Goal: Task Accomplishment & Management: Manage account settings

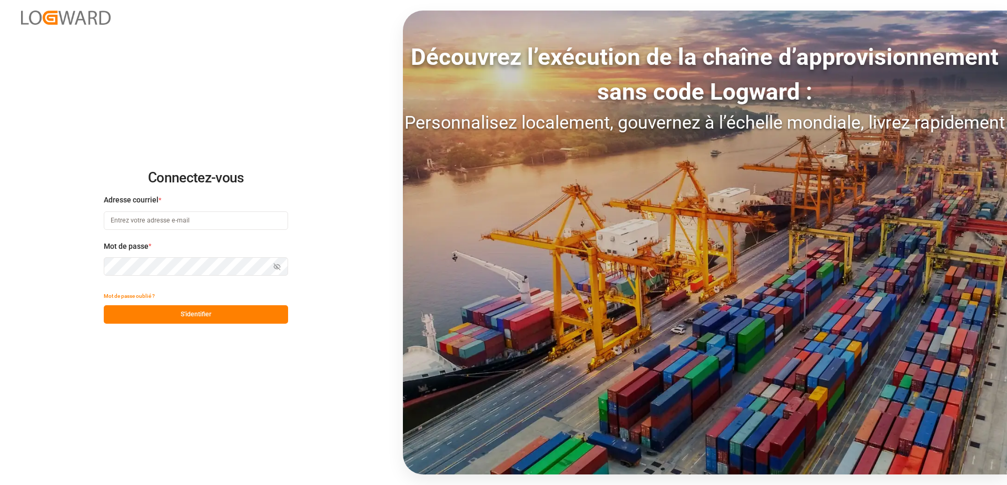
type input "[EMAIL_ADDRESS][DOMAIN_NAME]"
click at [240, 318] on button "S'identifier" at bounding box center [196, 314] width 184 height 18
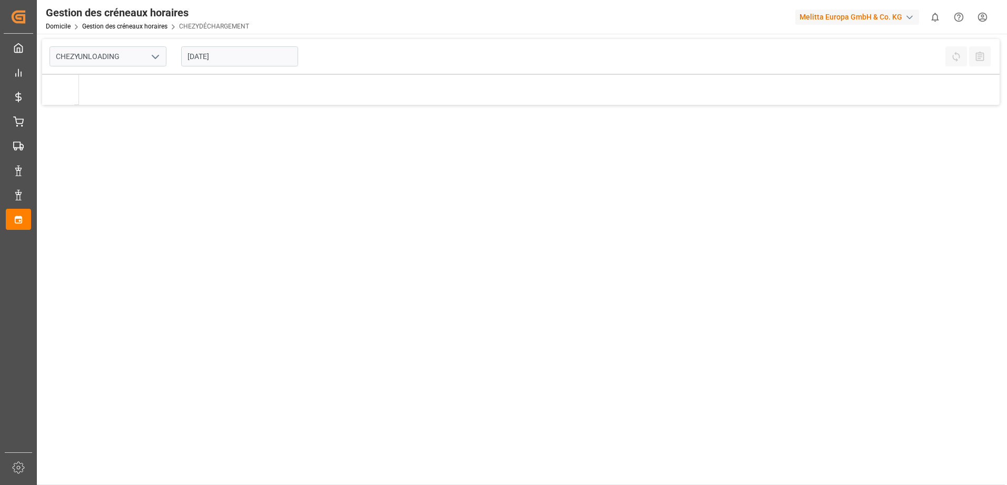
type input "Chezy Unloading"
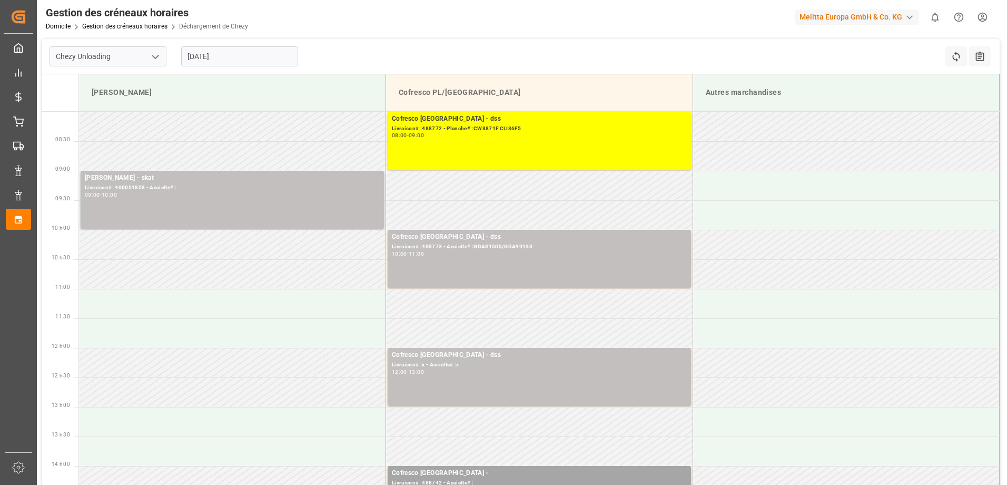
click at [194, 57] on input "[DATE]" at bounding box center [239, 56] width 117 height 20
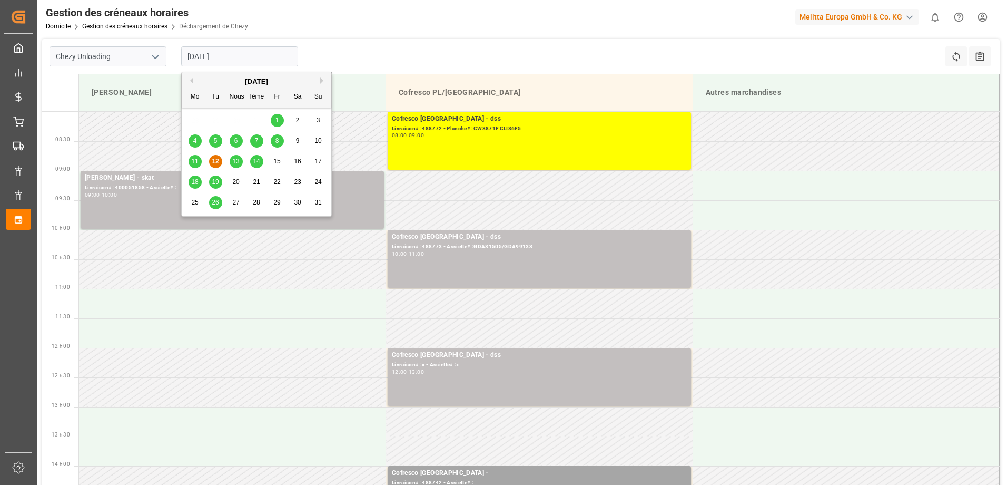
click at [192, 162] on span "11" at bounding box center [194, 160] width 7 height 7
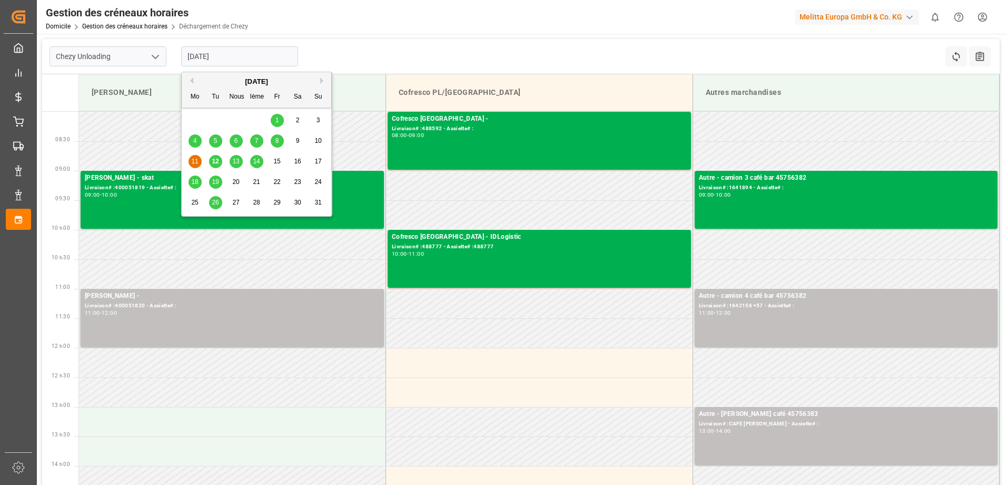
click at [193, 61] on input "[DATE]" at bounding box center [239, 56] width 117 height 20
click at [215, 163] on span "12" at bounding box center [215, 160] width 7 height 7
type input "[DATE]"
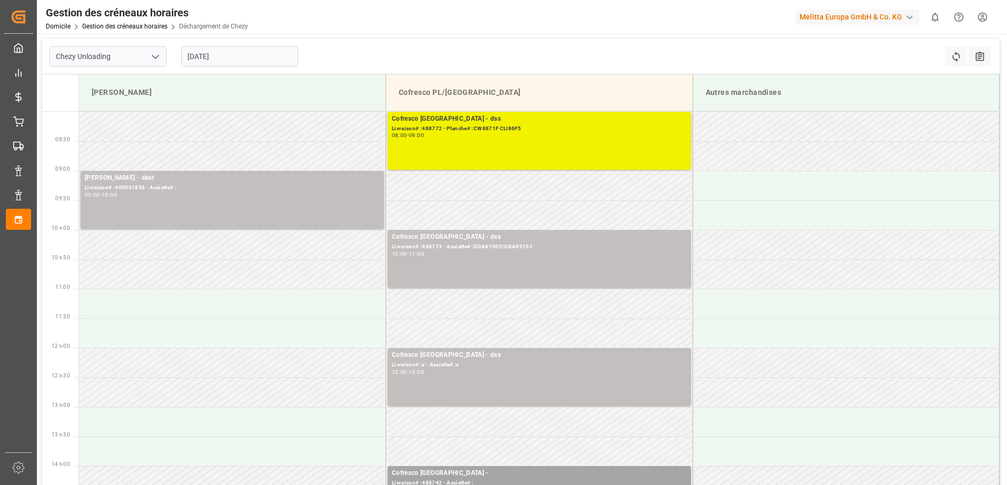
click at [477, 139] on div "Cofresco Pologne - dss Livraison# :488772 - Planche# :CW8871F CLI86F5 08:00 - 0…" at bounding box center [539, 141] width 295 height 54
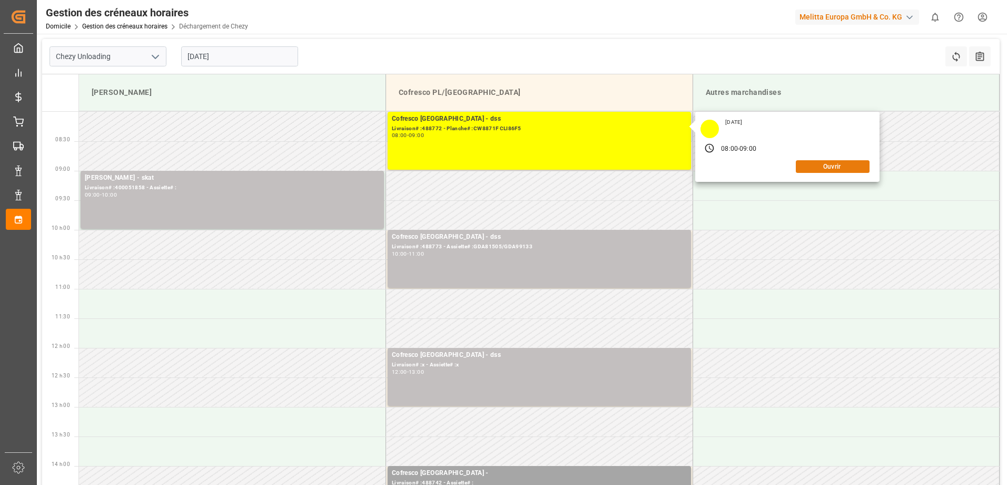
click at [824, 169] on button "Ouvrir" at bounding box center [833, 166] width 74 height 13
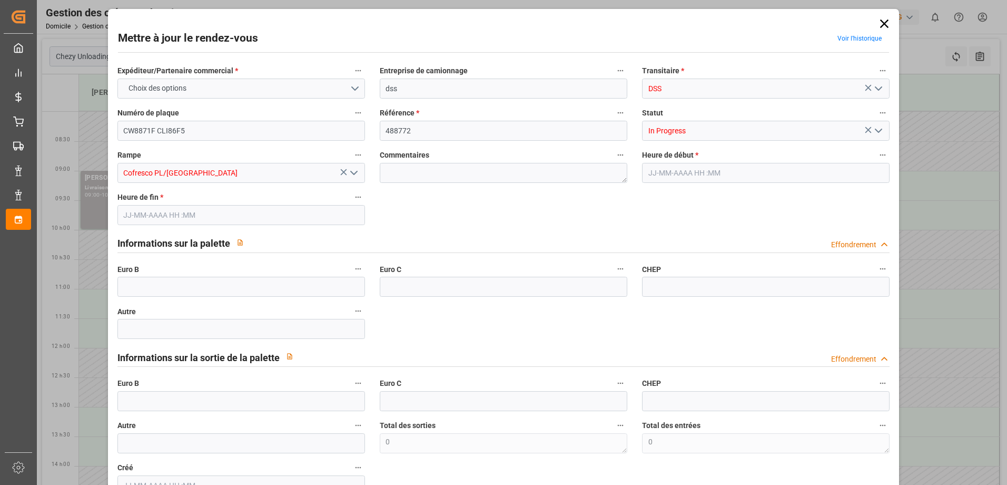
type input "[DATE] 08:00"
type input "[DATE] 09:00"
type input "[DATE] 08:55"
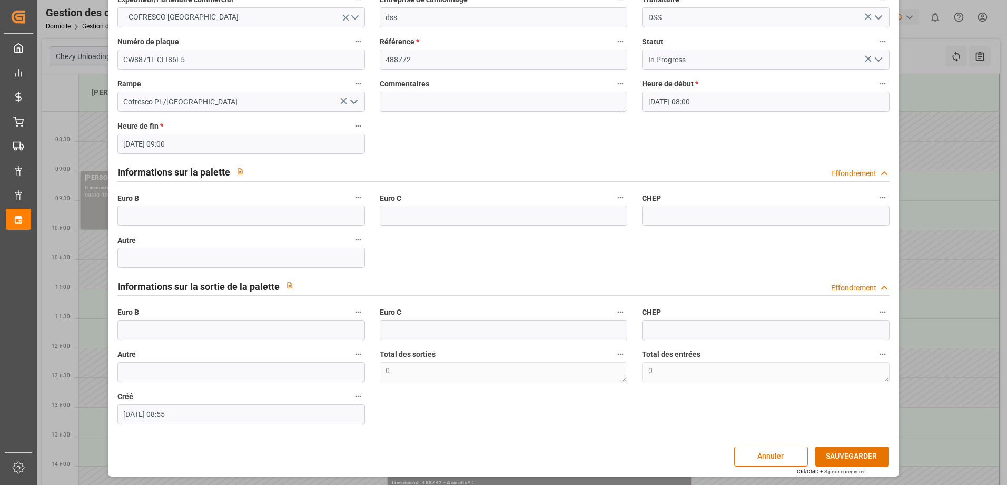
scroll to position [72, 0]
click at [140, 219] on input "text" at bounding box center [241, 215] width 248 height 20
type input "33"
click at [878, 58] on polyline "Ouvrir le menu" at bounding box center [878, 58] width 6 height 3
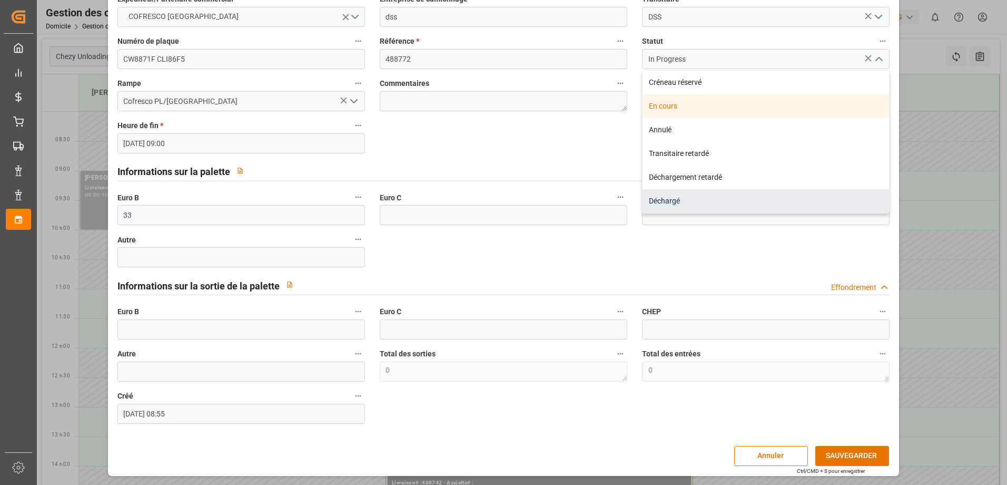
click at [667, 206] on div "Déchargé" at bounding box center [766, 201] width 247 height 24
type input "Unloaded"
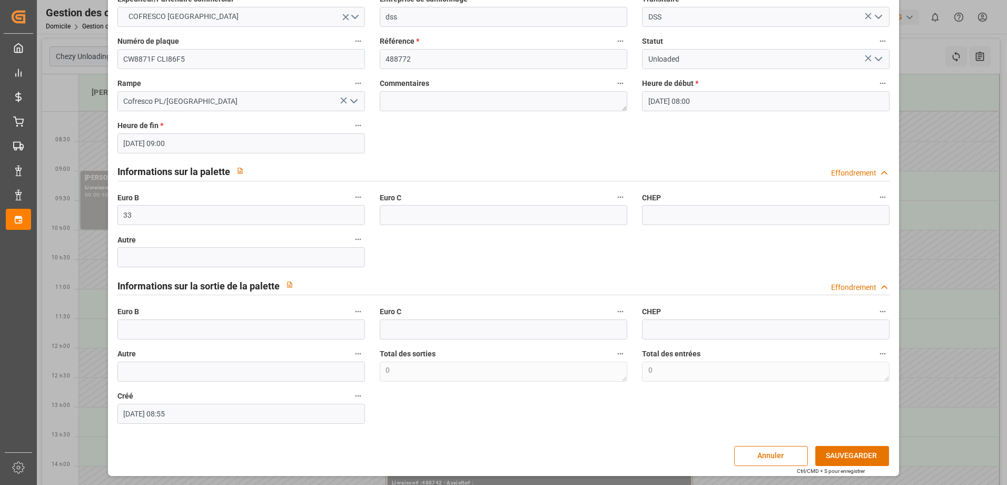
click at [866, 444] on div "Mettre à jour le rendez-vous Voir l’historique Expéditeur/Partenaire commercial…" at bounding box center [504, 206] width 786 height 533
click at [863, 452] on button "SAUVEGARDER" at bounding box center [852, 456] width 74 height 20
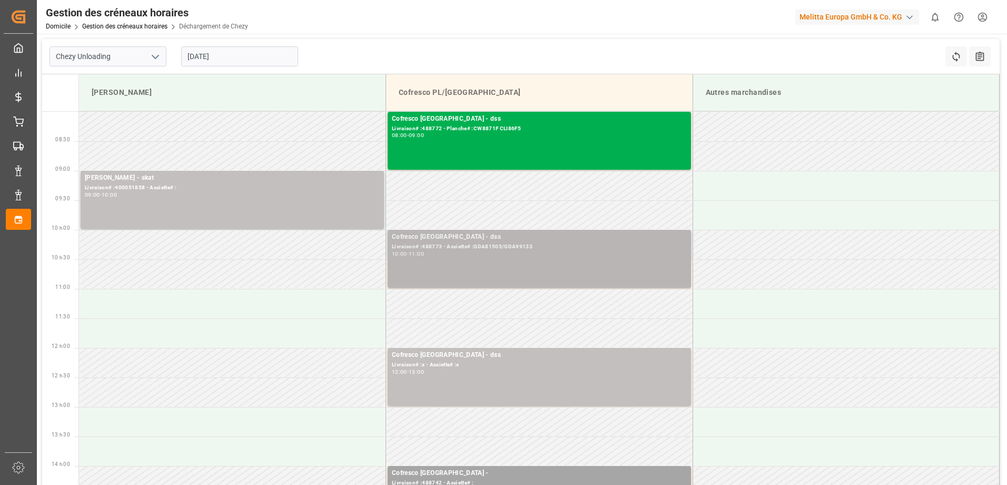
scroll to position [105, 0]
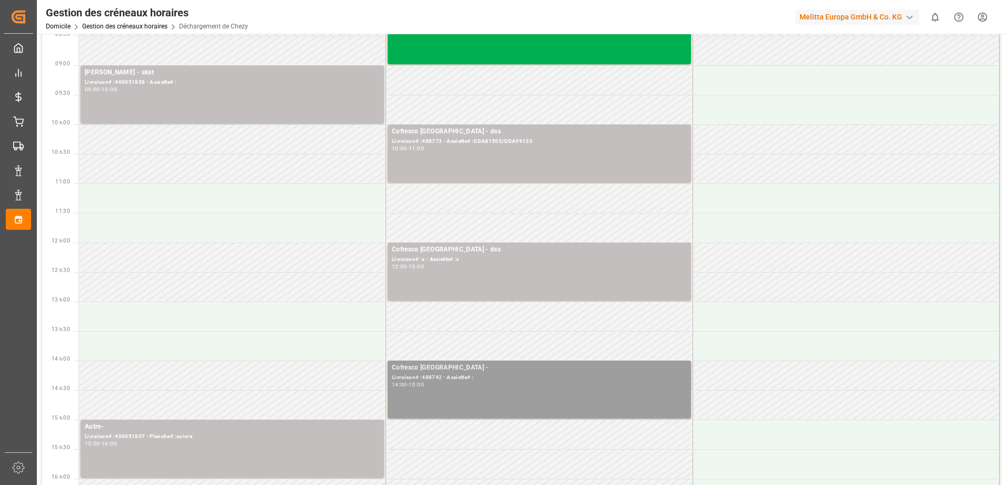
click at [502, 393] on div "Cofresco Pologne - Livraison# :488742 - Assiette# : 14:00 - 15:00" at bounding box center [539, 389] width 295 height 54
click at [526, 370] on div "Cofresco [GEOGRAPHIC_DATA] -" at bounding box center [539, 367] width 295 height 11
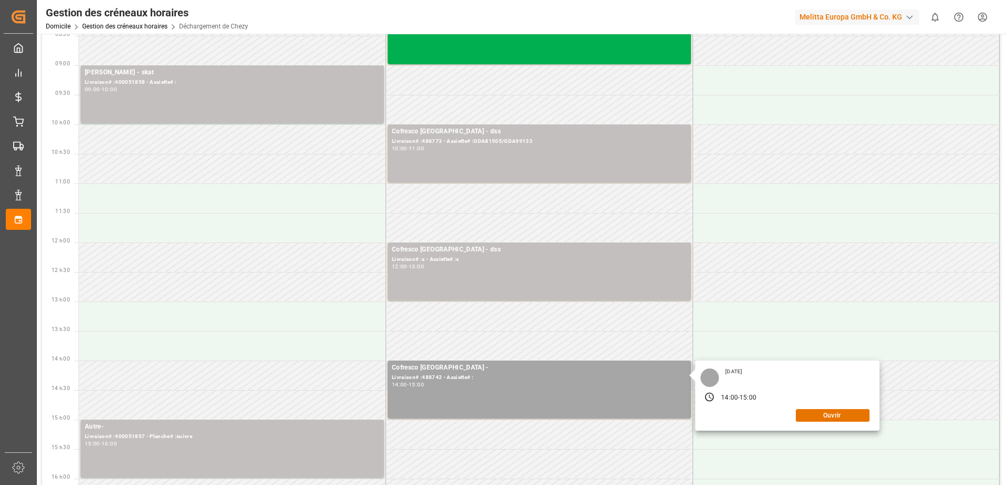
click at [829, 422] on div "[DATE] 14:00 - 15:00 Ouvrir" at bounding box center [787, 395] width 184 height 70
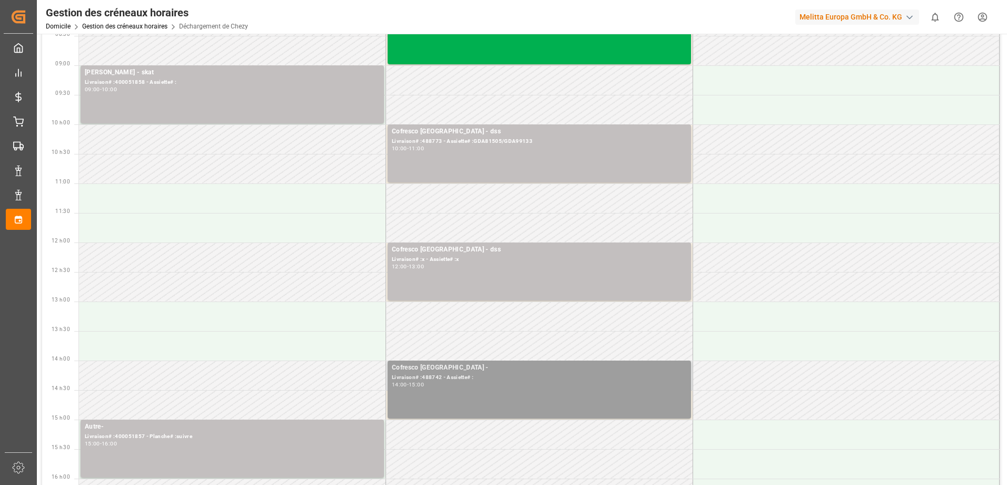
click at [562, 383] on div "14:00 - 15:00" at bounding box center [539, 385] width 295 height 6
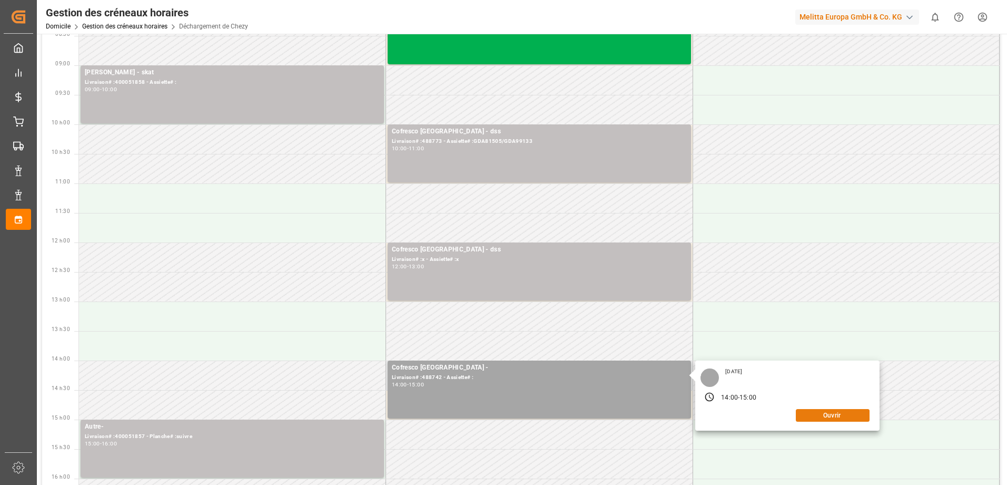
click at [842, 416] on button "Ouvrir" at bounding box center [833, 415] width 74 height 13
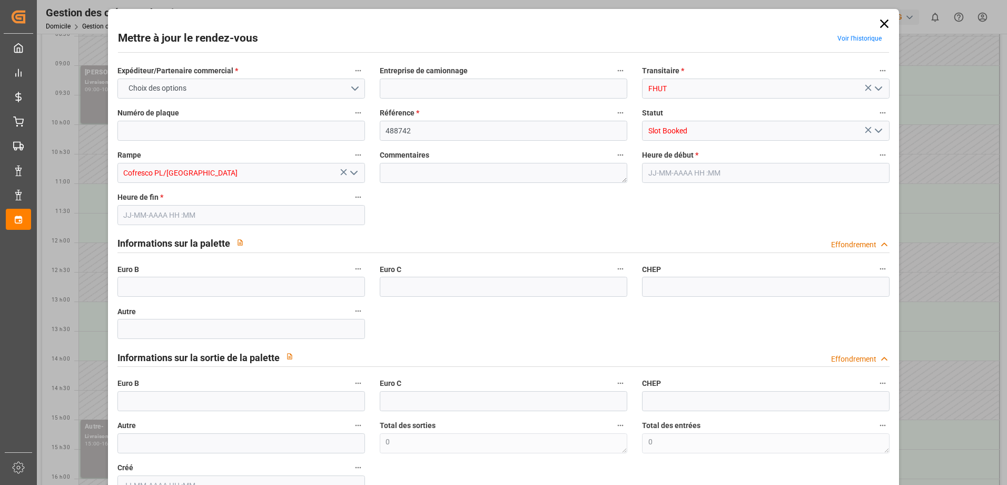
type input "[DATE] 14:00"
type input "[DATE] 15:00"
type input "[DATE] 06:10"
click at [875, 132] on polyline "Ouvrir le menu" at bounding box center [878, 130] width 6 height 3
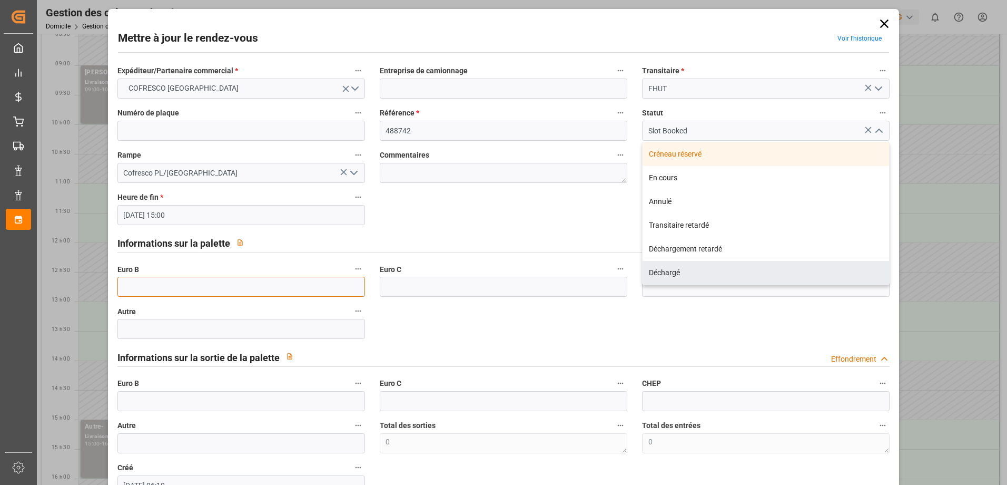
click at [127, 286] on input "text" at bounding box center [241, 287] width 248 height 20
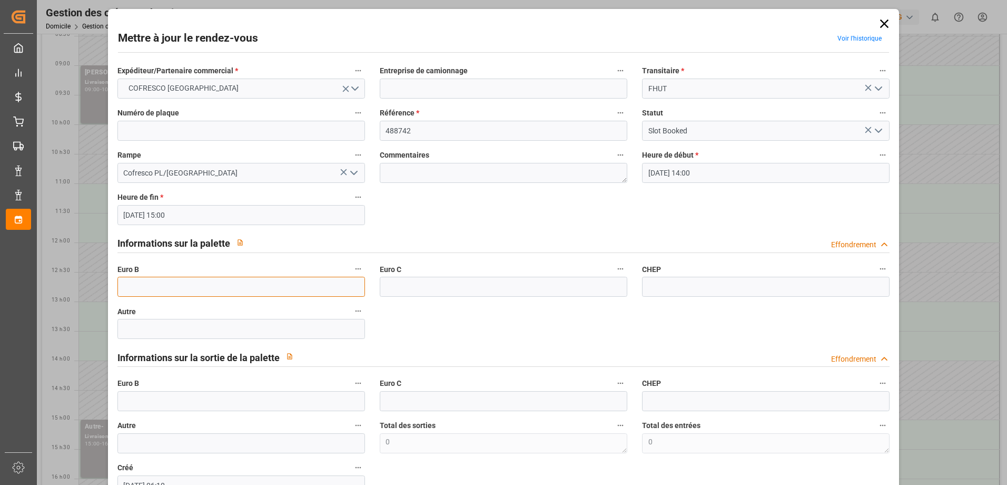
type input "33"
click at [873, 129] on icon "Ouvrir le menu" at bounding box center [878, 130] width 13 height 13
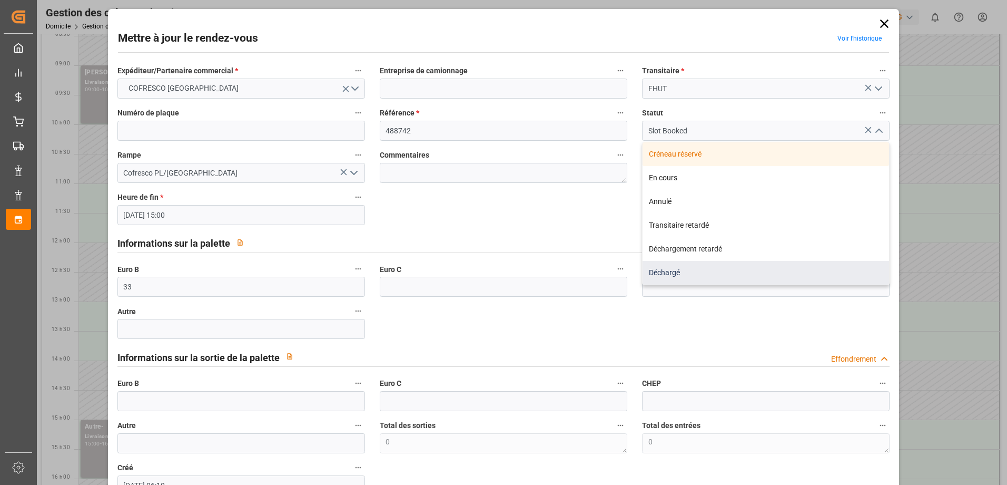
click at [688, 272] on div "Déchargé" at bounding box center [766, 273] width 247 height 24
type input "Unloaded"
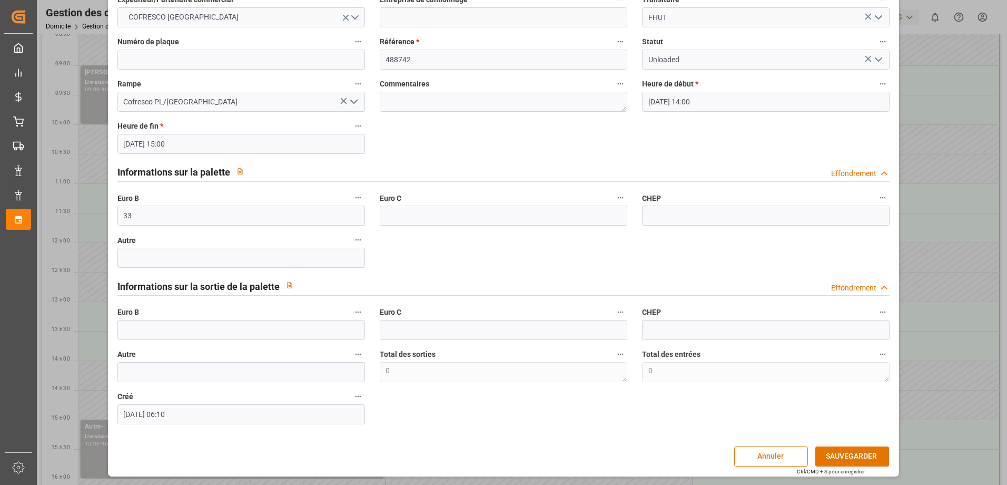
scroll to position [72, 0]
click at [857, 455] on button "SAUVEGARDER" at bounding box center [852, 456] width 74 height 20
